Goal: Find specific page/section: Find specific page/section

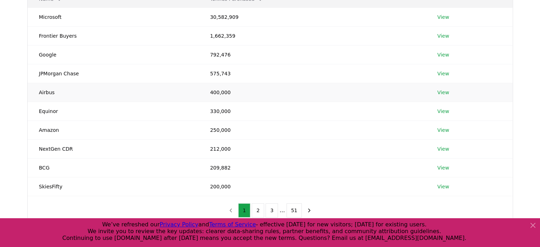
scroll to position [142, 0]
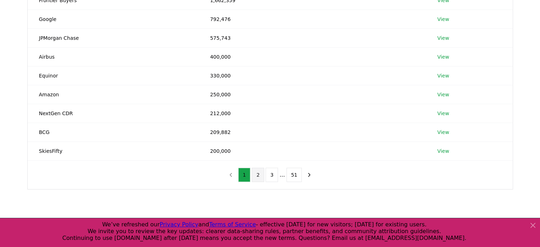
click at [263, 172] on button "2" at bounding box center [258, 175] width 12 height 14
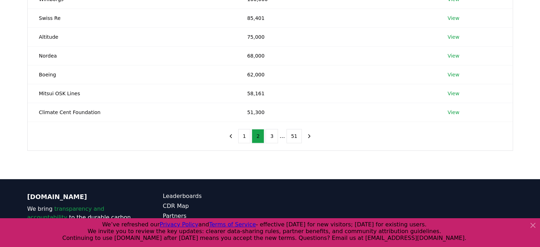
scroll to position [225, 0]
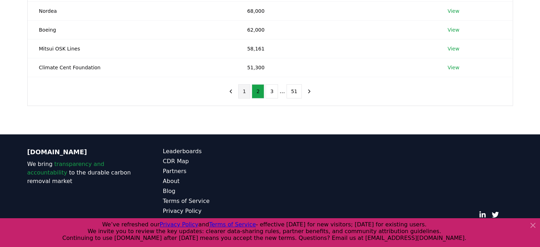
click at [247, 95] on button "1" at bounding box center [244, 91] width 12 height 14
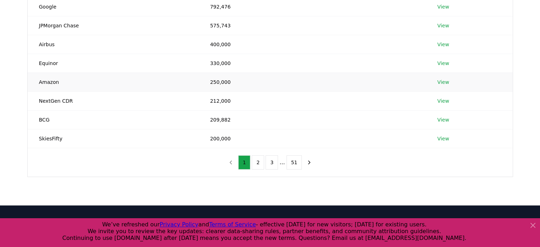
scroll to position [119, 0]
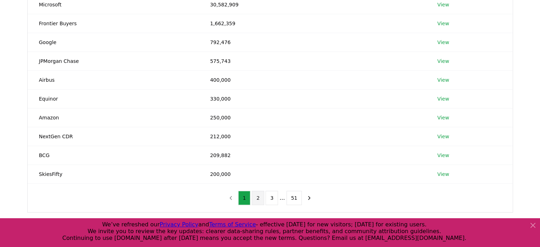
click at [262, 198] on button "2" at bounding box center [258, 198] width 12 height 14
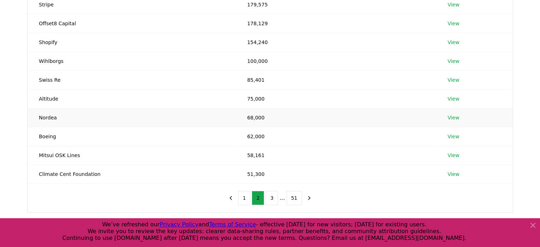
click at [49, 116] on td "Nordea" at bounding box center [132, 117] width 208 height 19
click at [454, 119] on link "View" at bounding box center [454, 117] width 12 height 7
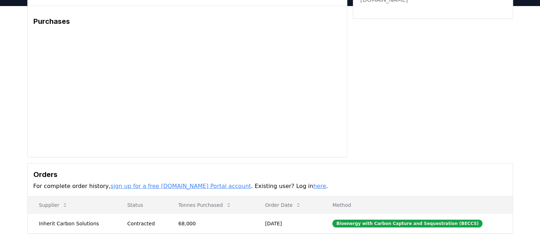
scroll to position [36, 0]
